Goal: Task Accomplishment & Management: Use online tool/utility

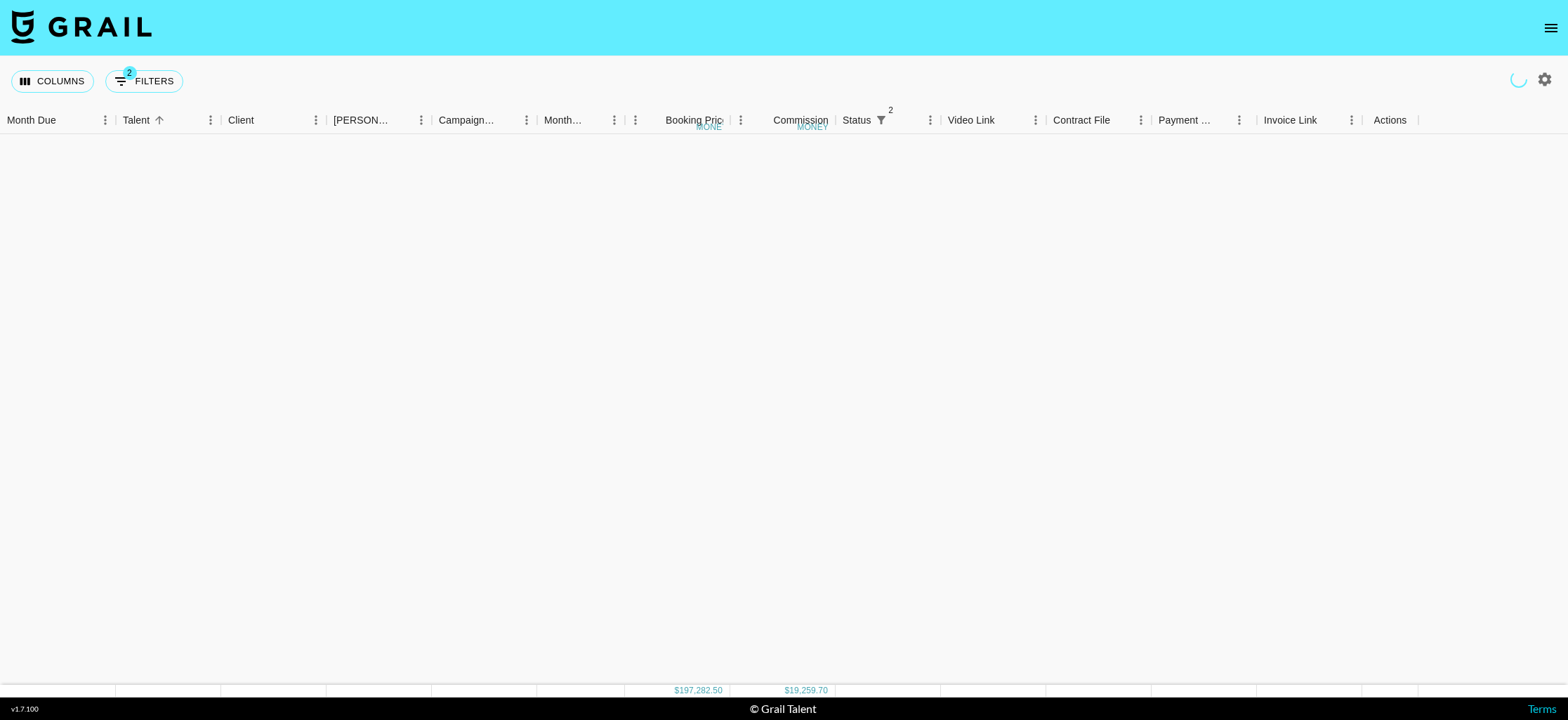
scroll to position [1282, 0]
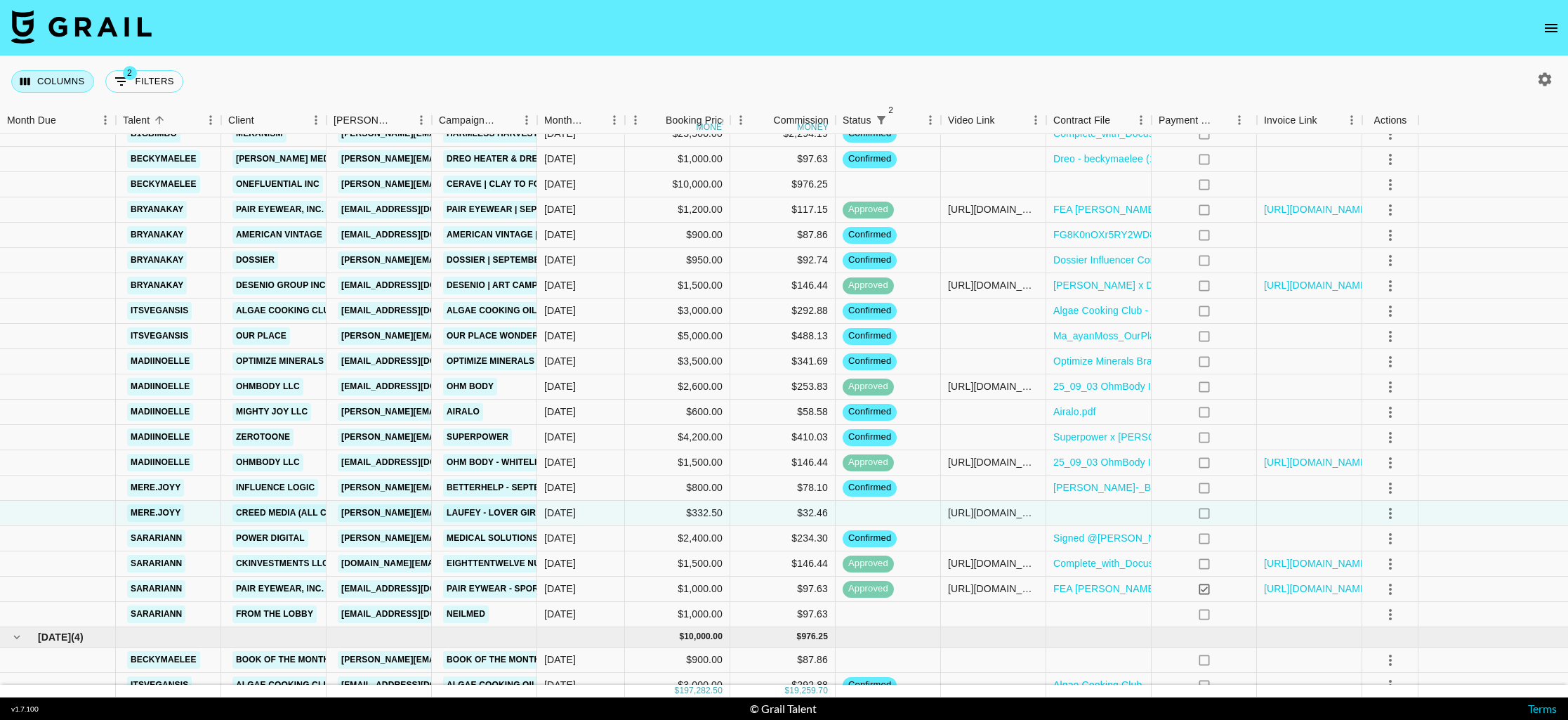
click at [50, 76] on button "Columns" at bounding box center [53, 81] width 83 height 22
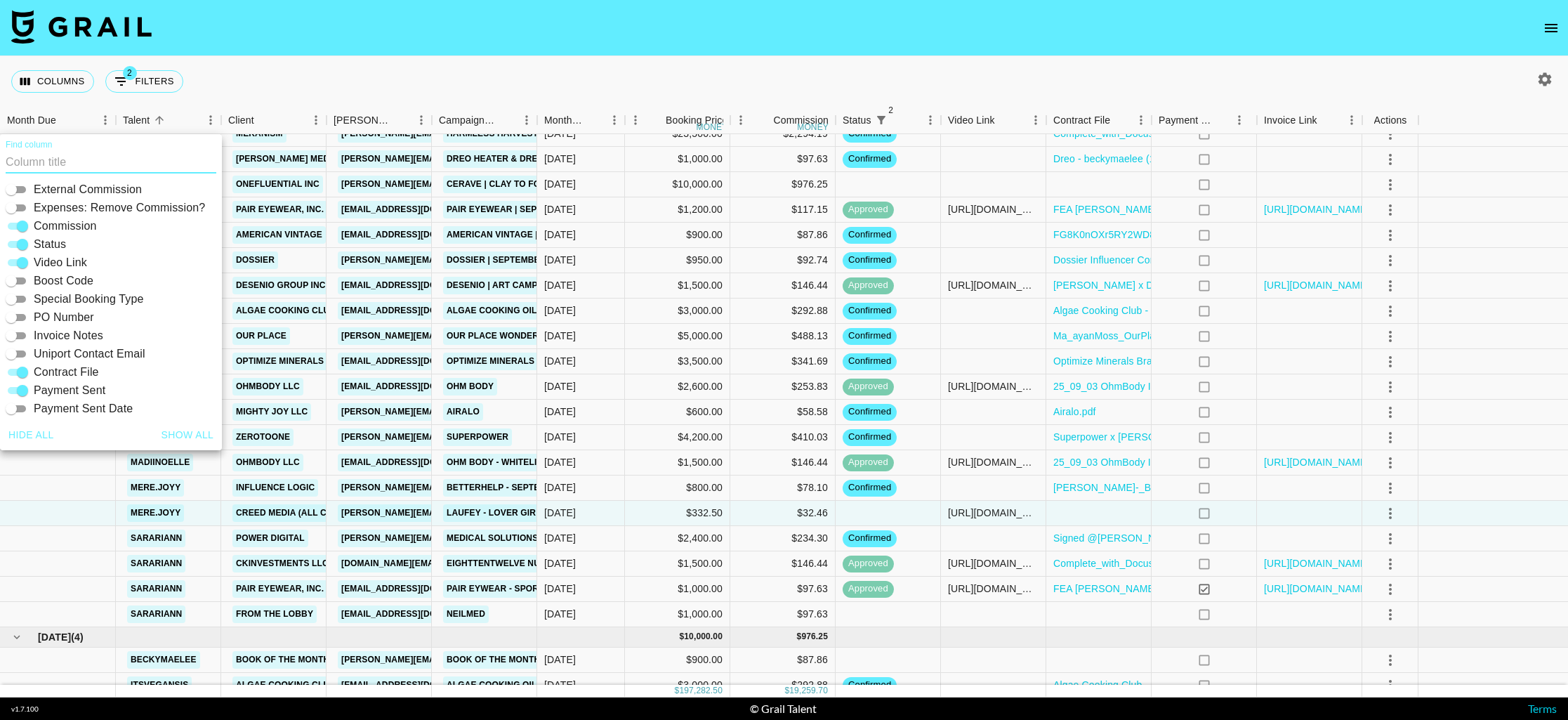
scroll to position [301, 0]
click at [22, 274] on input "PO Number" at bounding box center [11, 277] width 51 height 17
checkbox input "true"
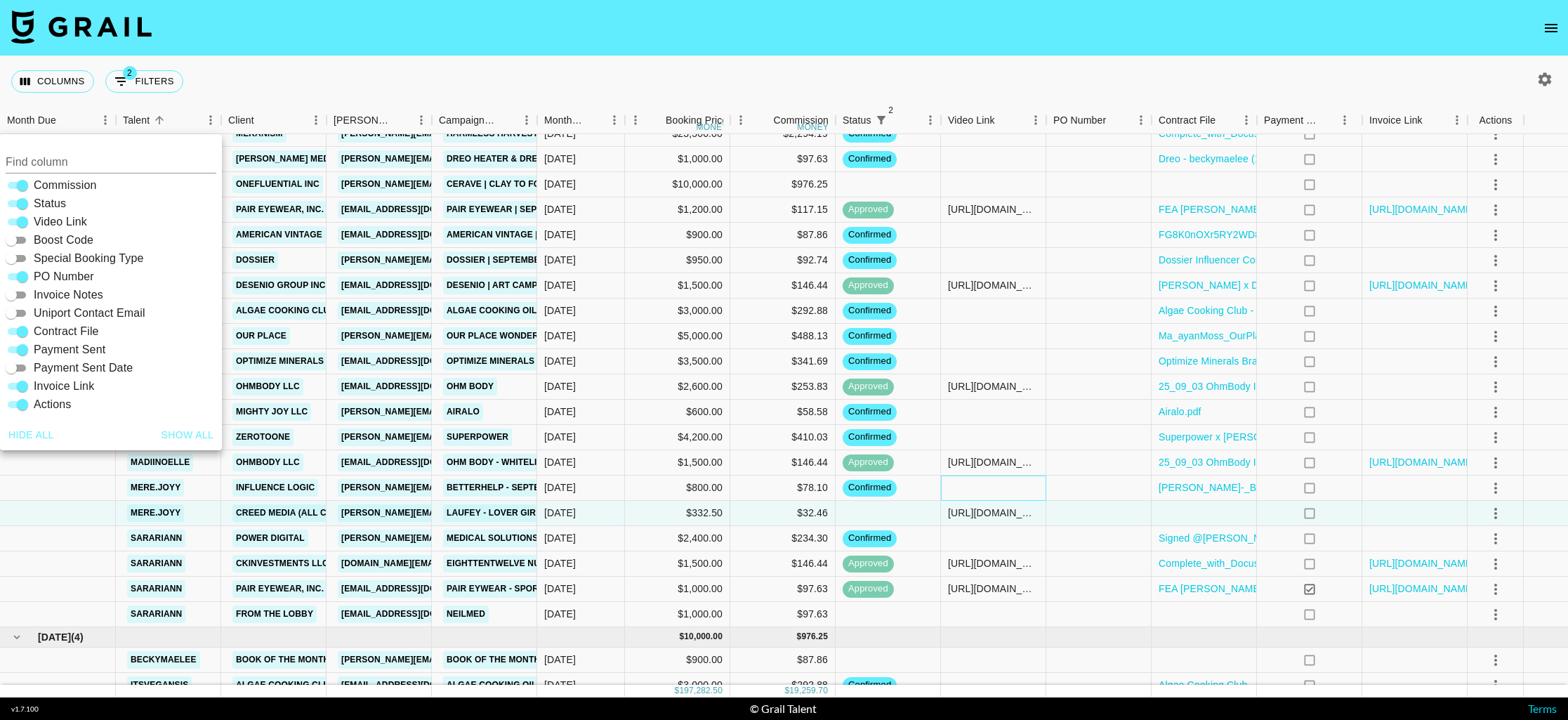
click at [1001, 487] on div at bounding box center [993, 487] width 105 height 25
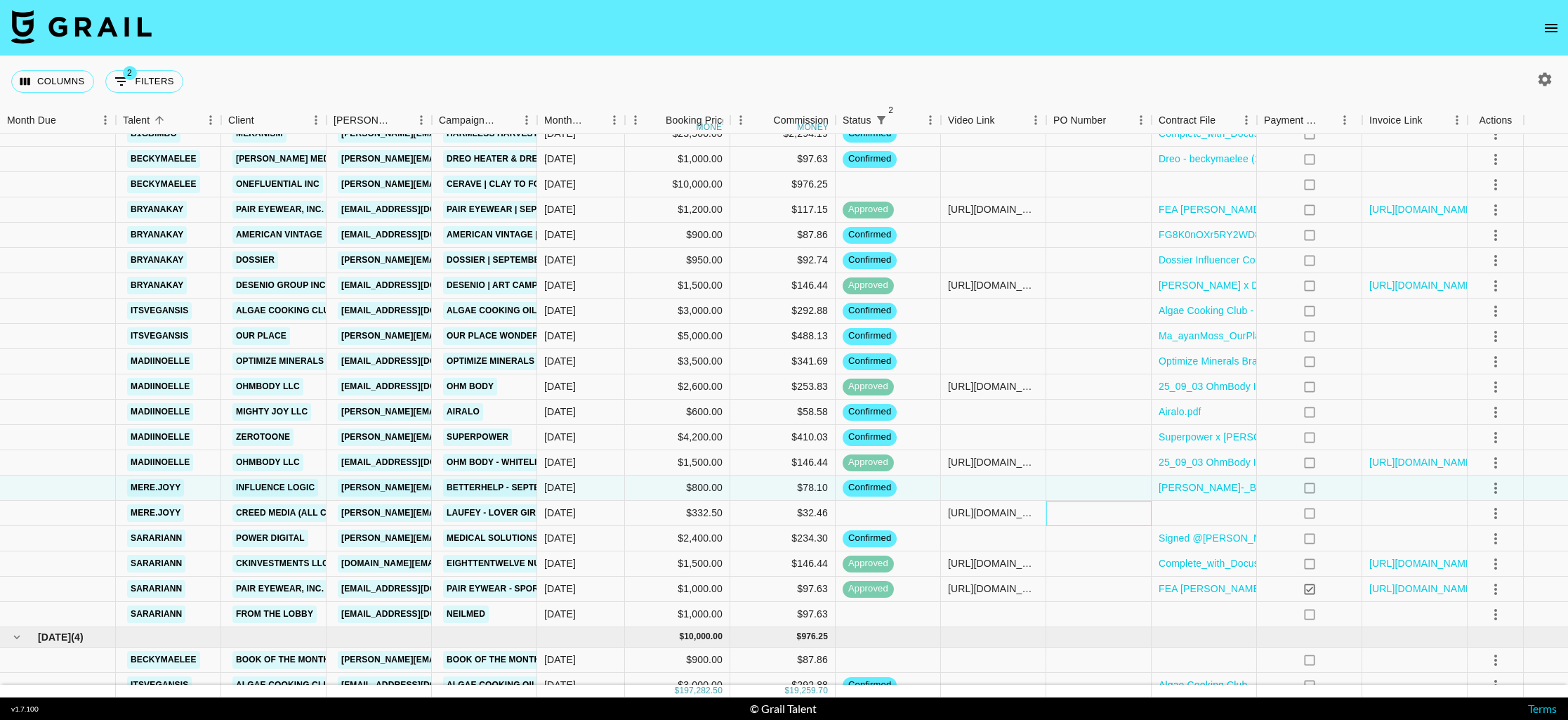
click at [1102, 511] on div at bounding box center [1098, 512] width 105 height 25
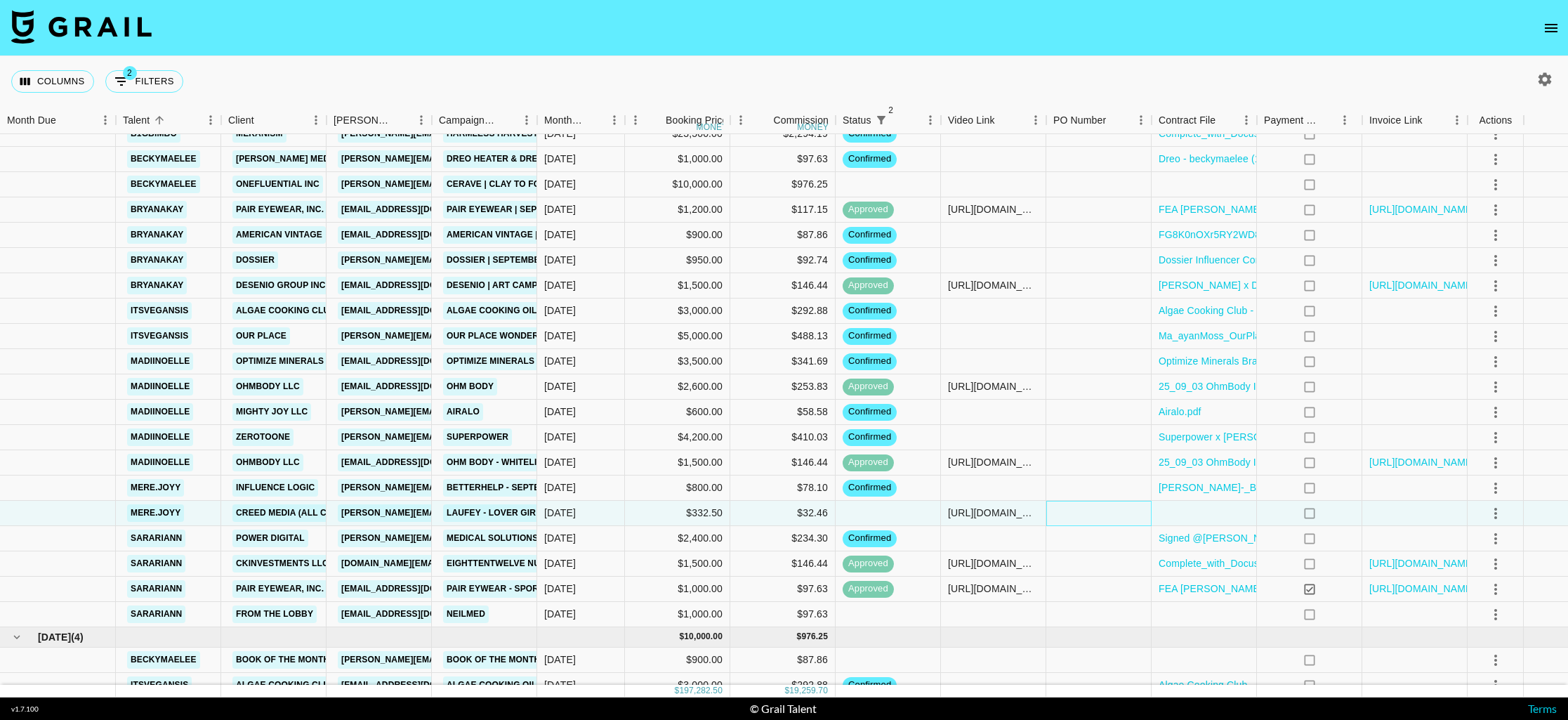
click at [1102, 511] on div at bounding box center [1098, 512] width 105 height 25
type input "6HIxQ-X"
click at [1496, 511] on icon "select merge strategy" at bounding box center [1495, 513] width 17 height 17
click at [1485, 652] on div "Approve" at bounding box center [1482, 644] width 42 height 17
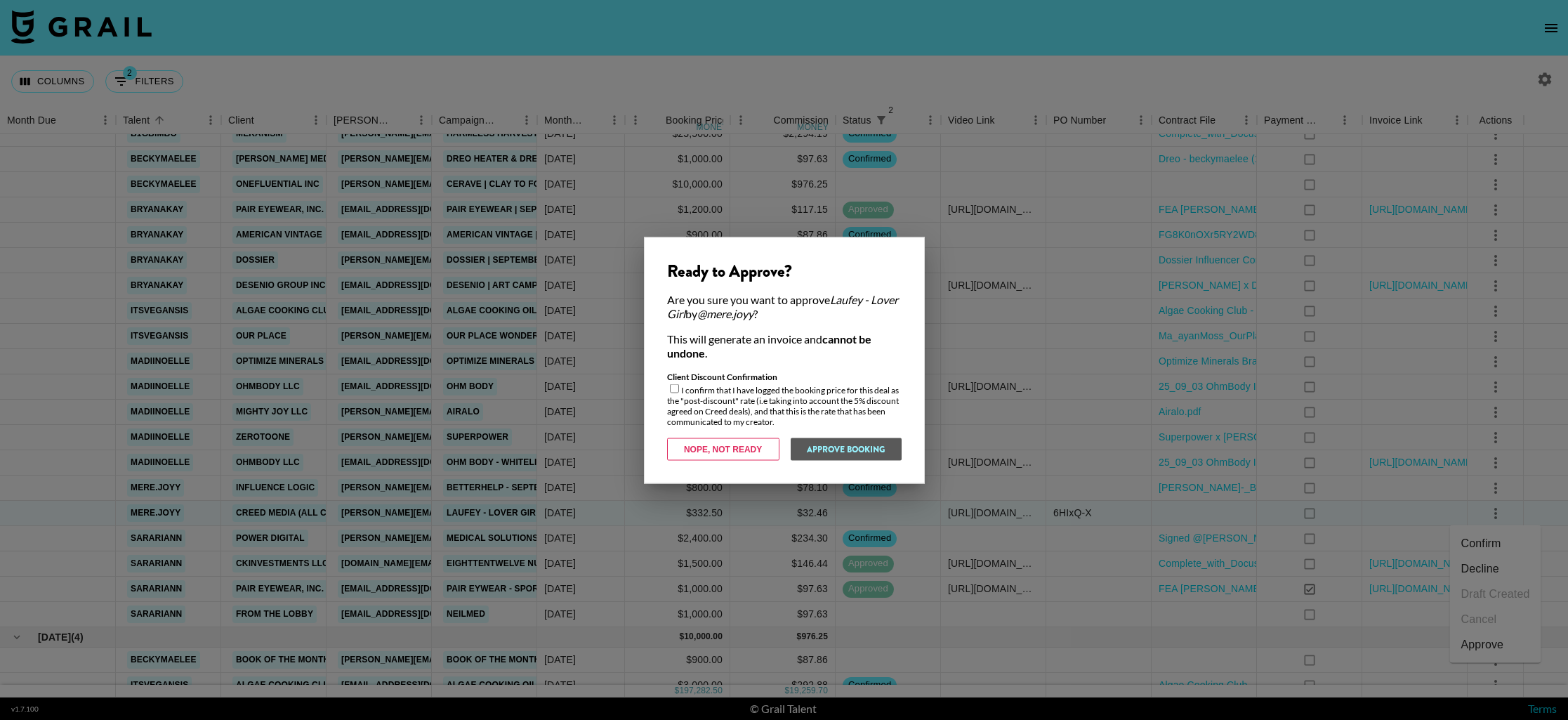
click at [674, 386] on input "checkbox" at bounding box center [675, 388] width 9 height 9
checkbox input "true"
click at [866, 448] on button "Approve Booking" at bounding box center [845, 449] width 112 height 22
